Goal: Find specific page/section: Find specific page/section

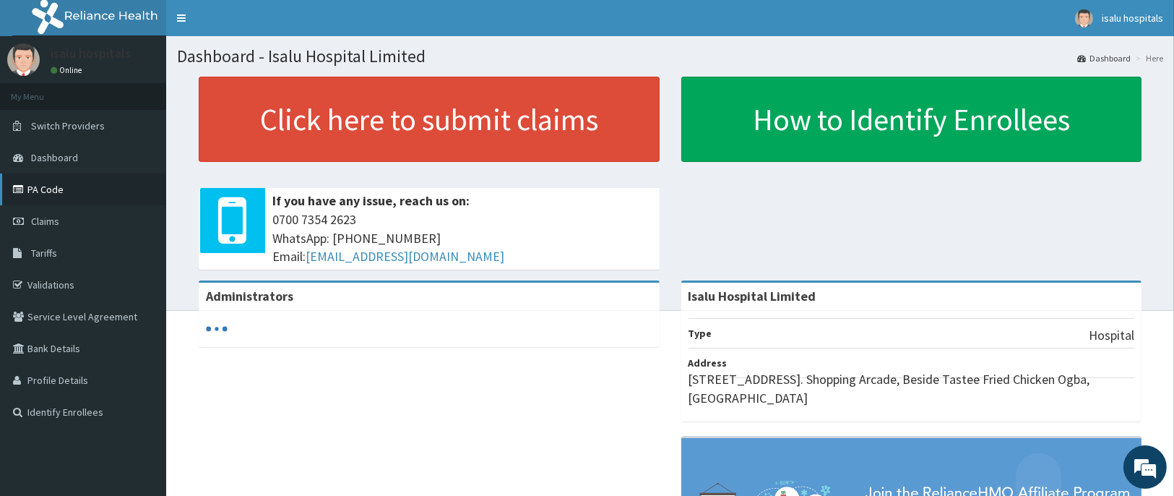
click at [104, 196] on link "PA Code" at bounding box center [83, 189] width 166 height 32
click at [65, 183] on link "PA Code" at bounding box center [83, 189] width 166 height 32
